Goal: Check status: Check status

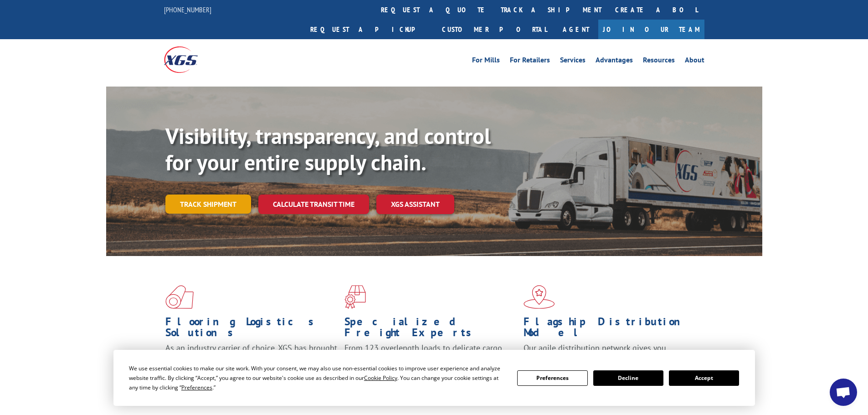
click at [223, 194] on link "Track shipment" at bounding box center [208, 203] width 86 height 19
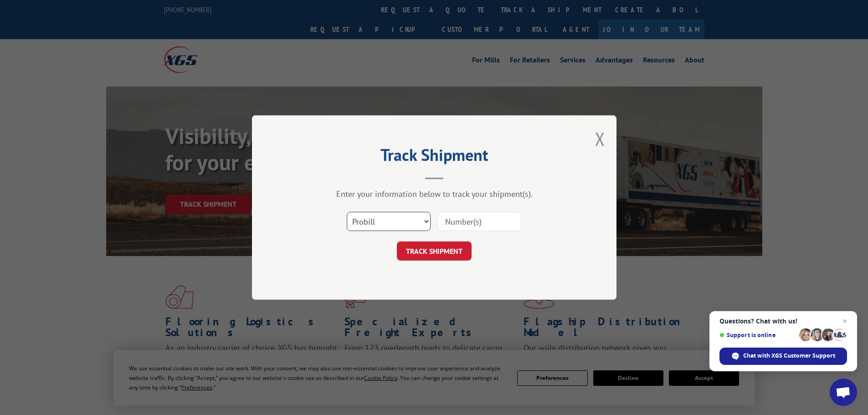
click at [396, 218] on select "Select category... Probill BOL PO" at bounding box center [389, 221] width 84 height 19
select select "bol"
click at [347, 212] on select "Select category... Probill BOL PO" at bounding box center [389, 221] width 84 height 19
click at [474, 223] on input at bounding box center [479, 221] width 84 height 19
paste input "6006859"
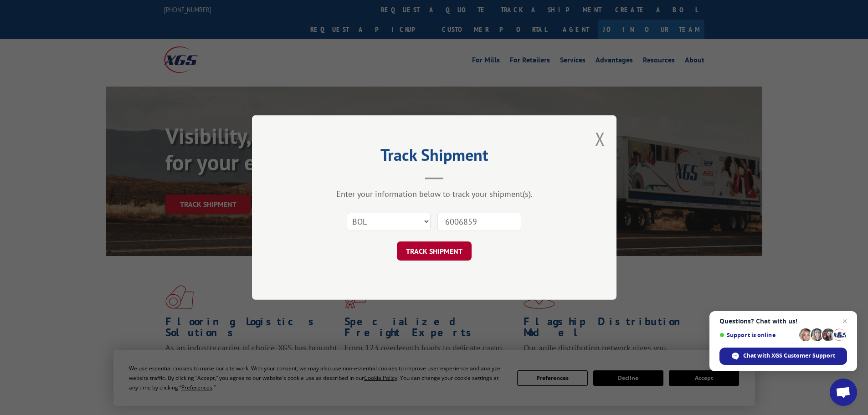
type input "6006859"
click at [451, 253] on button "TRACK SHIPMENT" at bounding box center [434, 250] width 75 height 19
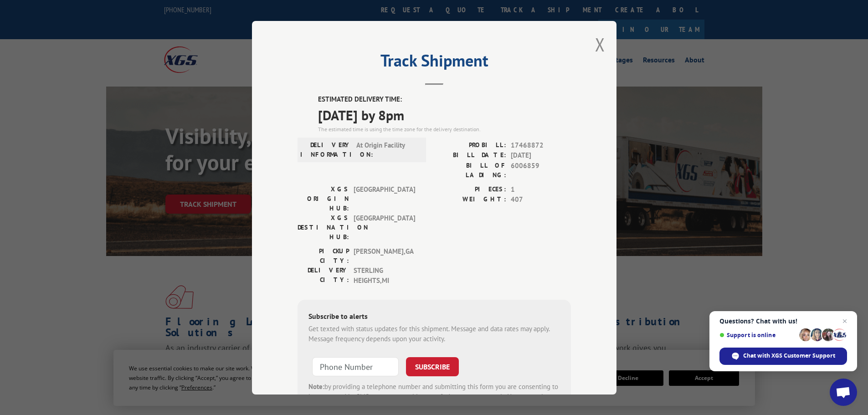
drag, startPoint x: 314, startPoint y: 99, endPoint x: 445, endPoint y: 118, distance: 132.1
click at [445, 118] on div "ESTIMATED DELIVERY TIME: [DATE] by 8pm The estimated time is using the time zon…" at bounding box center [444, 113] width 253 height 39
copy div "ESTIMATED DELIVERY TIME: [DATE] by 8pm"
